Goal: Transaction & Acquisition: Book appointment/travel/reservation

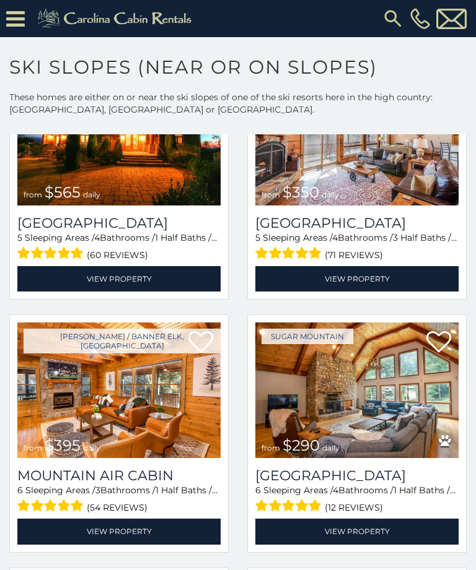
scroll to position [2915, 0]
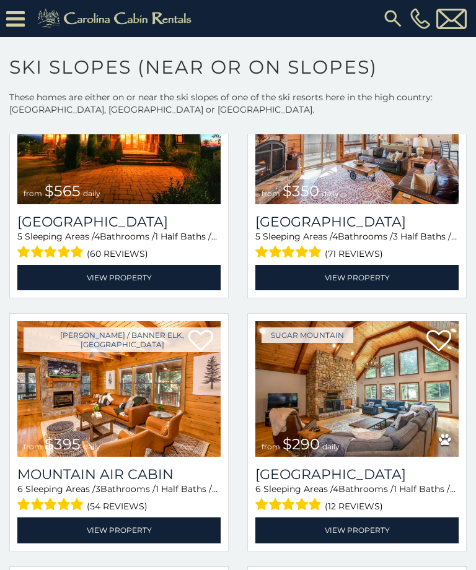
click at [383, 431] on img at bounding box center [356, 389] width 203 height 136
click at [411, 412] on img at bounding box center [356, 389] width 203 height 136
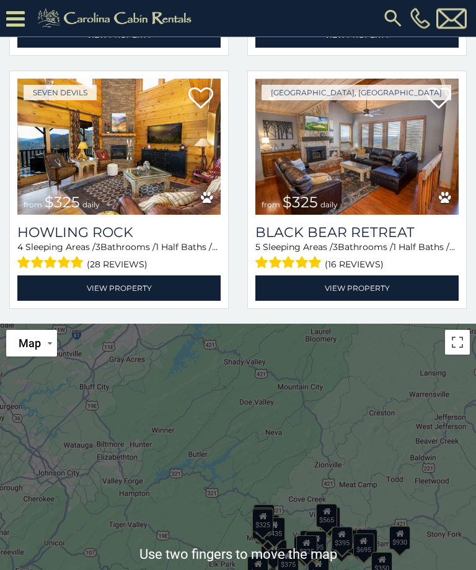
scroll to position [342, 0]
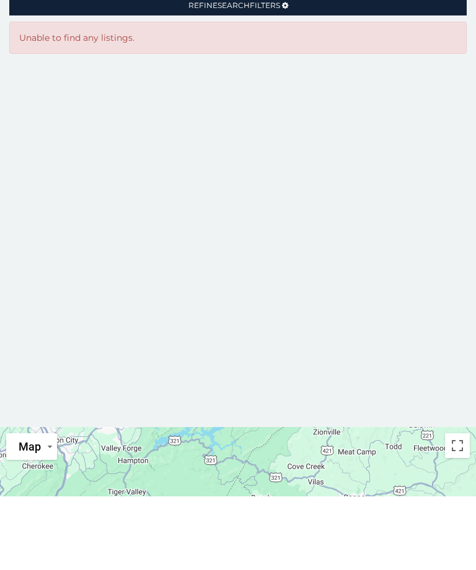
scroll to position [470, 0]
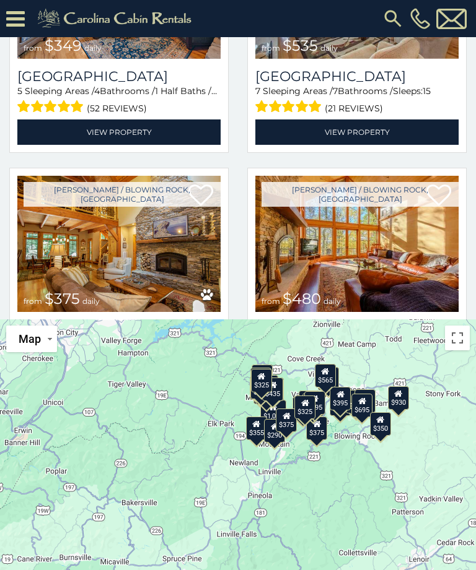
scroll to position [412, 0]
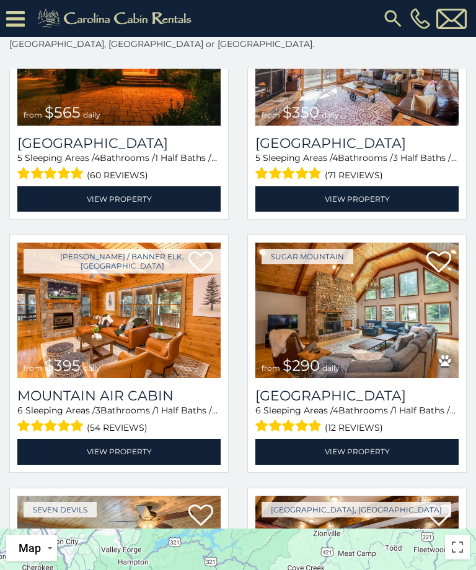
scroll to position [2930, 0]
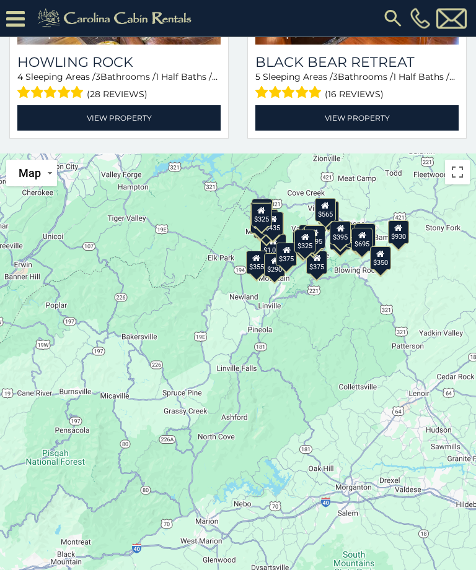
scroll to position [470, 0]
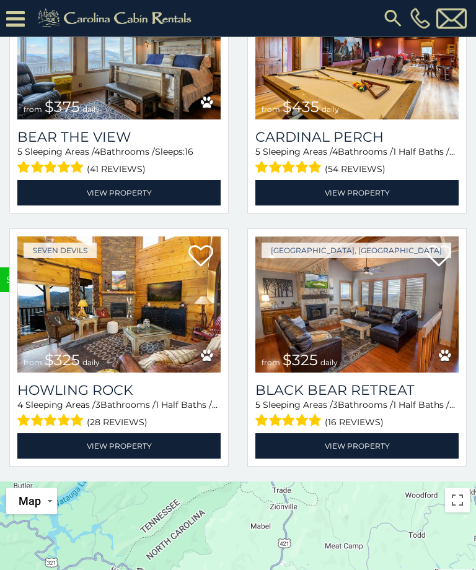
scroll to position [96, 0]
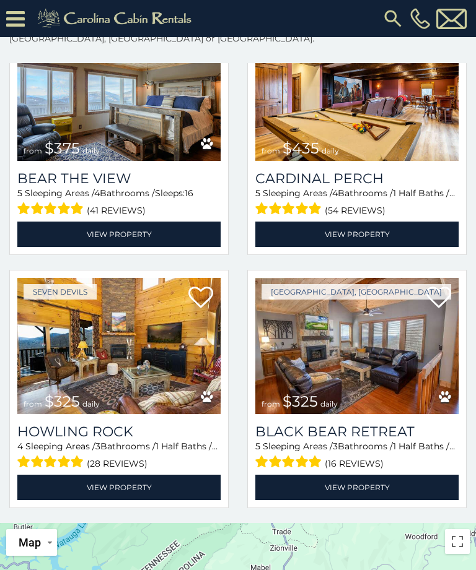
scroll to position [3291, 0]
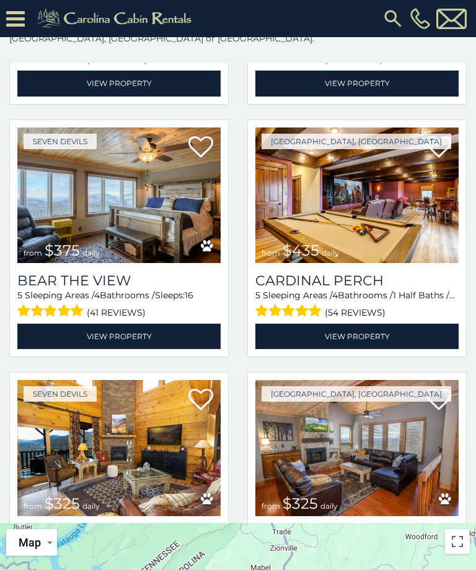
click at [453, 340] on link "View Property" at bounding box center [356, 336] width 203 height 25
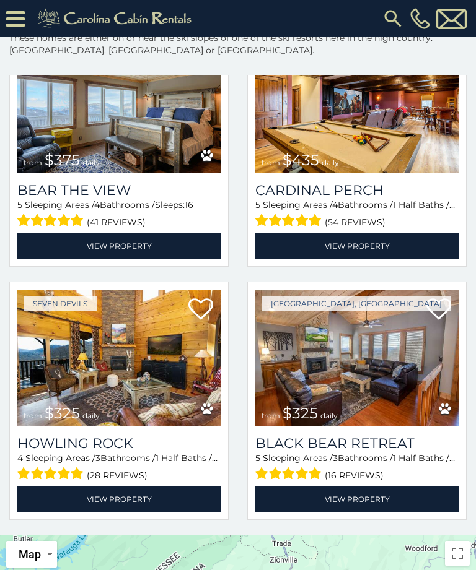
scroll to position [0, 0]
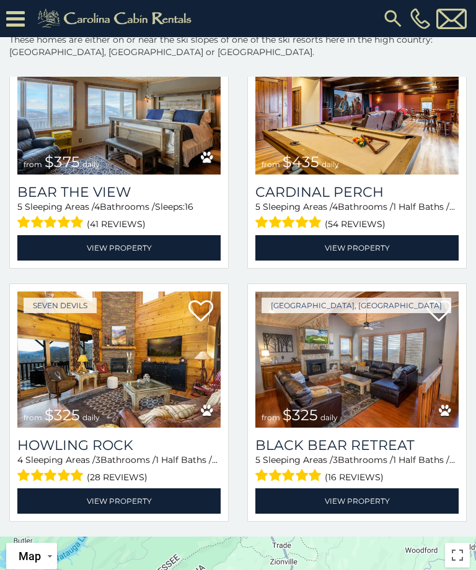
scroll to position [82, 0]
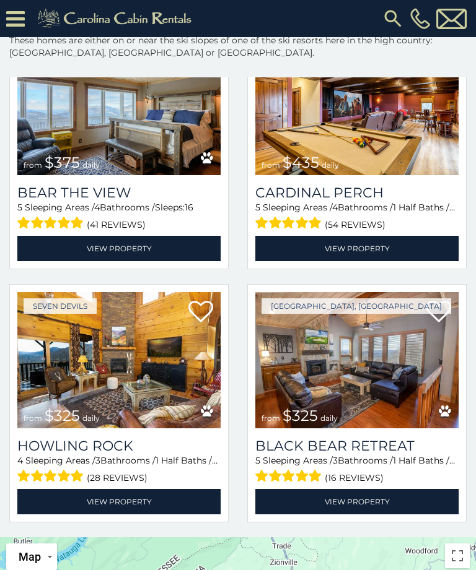
scroll to position [510, 0]
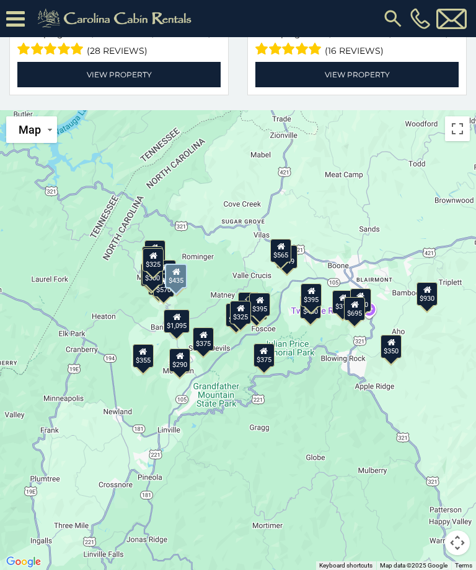
scroll to position [90, 0]
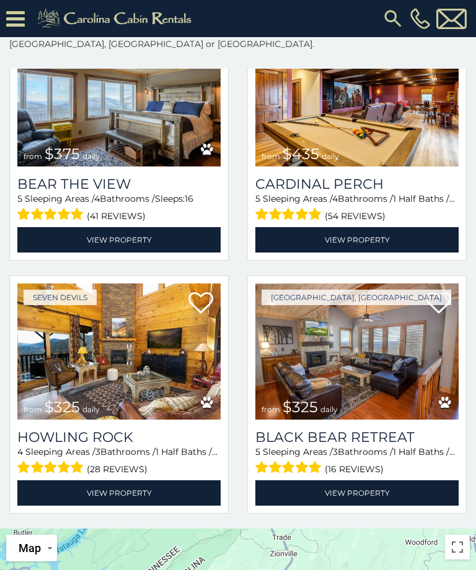
scroll to position [287, 0]
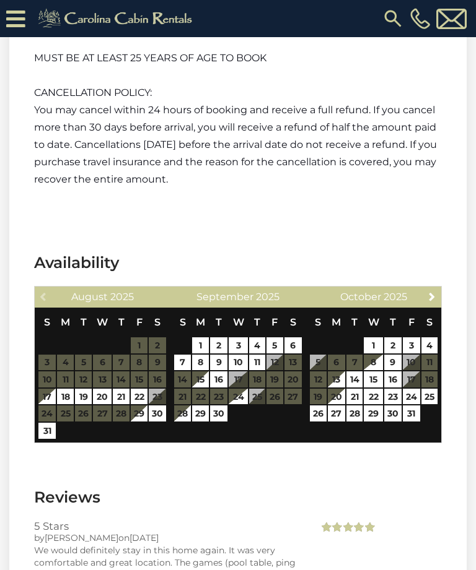
scroll to position [2227, 0]
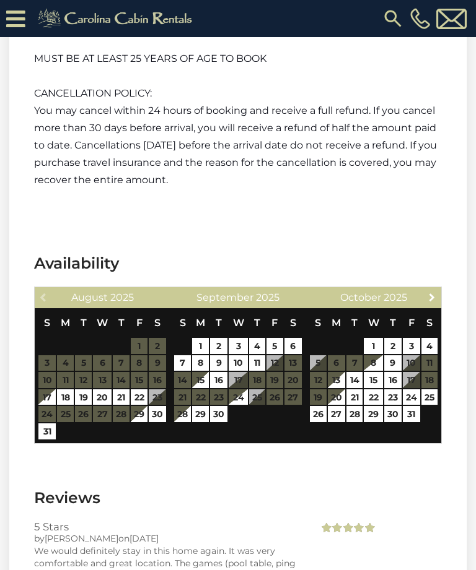
click at [429, 294] on span "Next" at bounding box center [432, 297] width 10 height 10
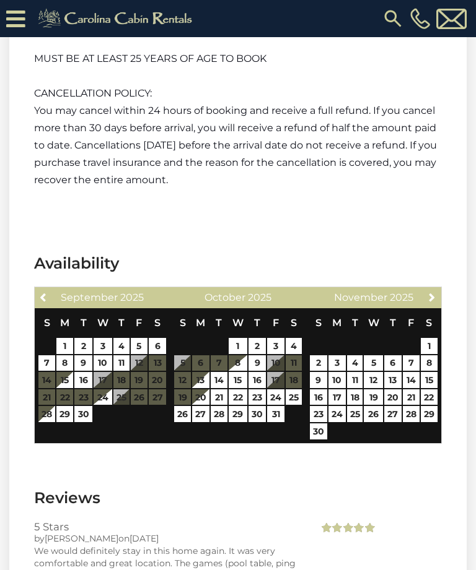
click at [430, 295] on span "Next" at bounding box center [432, 297] width 10 height 10
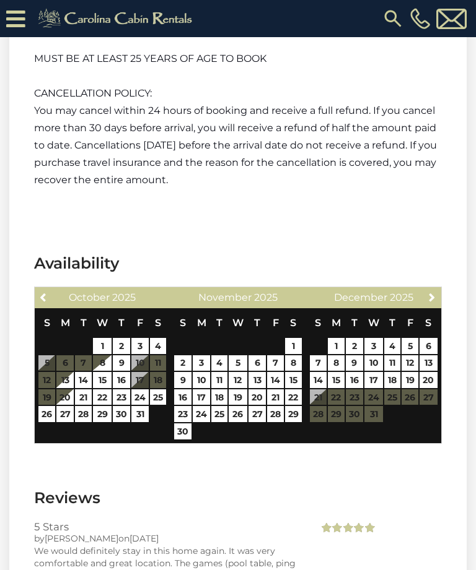
scroll to position [2230, 0]
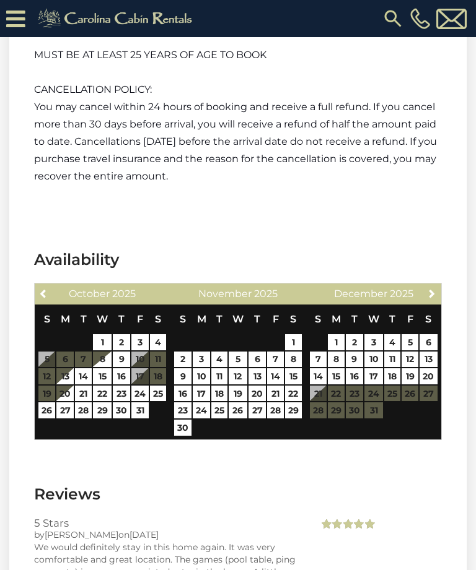
click at [429, 315] on span "S" at bounding box center [428, 319] width 6 height 12
click at [429, 298] on link "Next" at bounding box center [431, 293] width 15 height 15
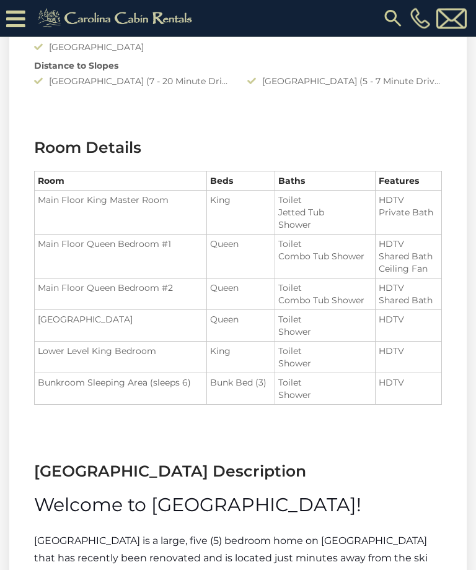
scroll to position [1425, 0]
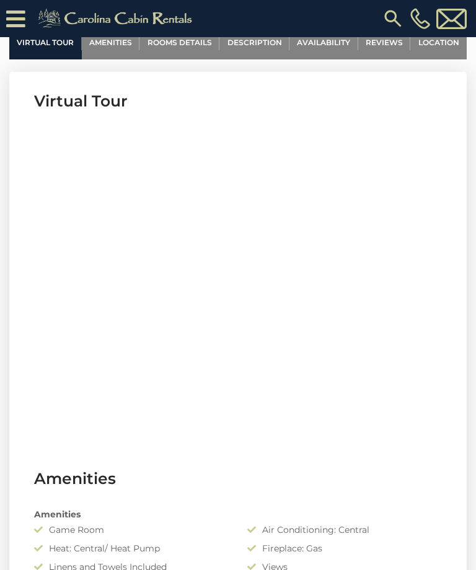
scroll to position [483, 0]
